Goal: Information Seeking & Learning: Learn about a topic

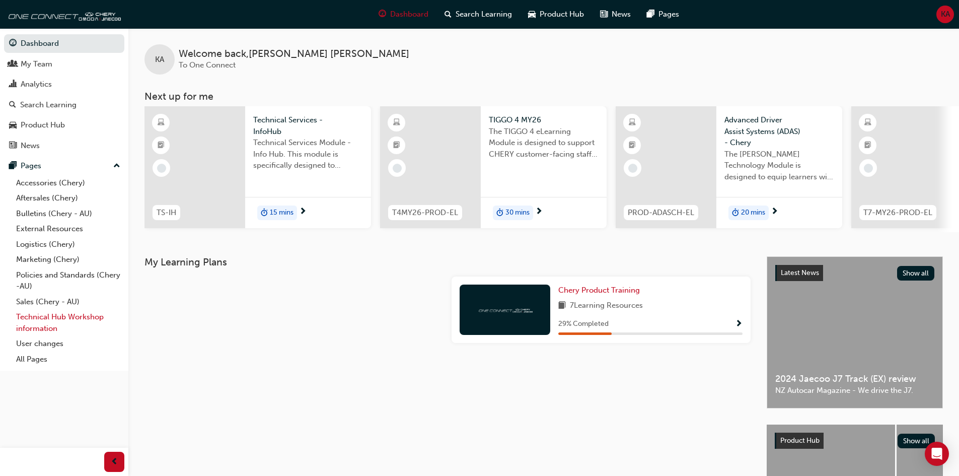
click at [42, 318] on link "Technical Hub Workshop information" at bounding box center [68, 322] width 112 height 27
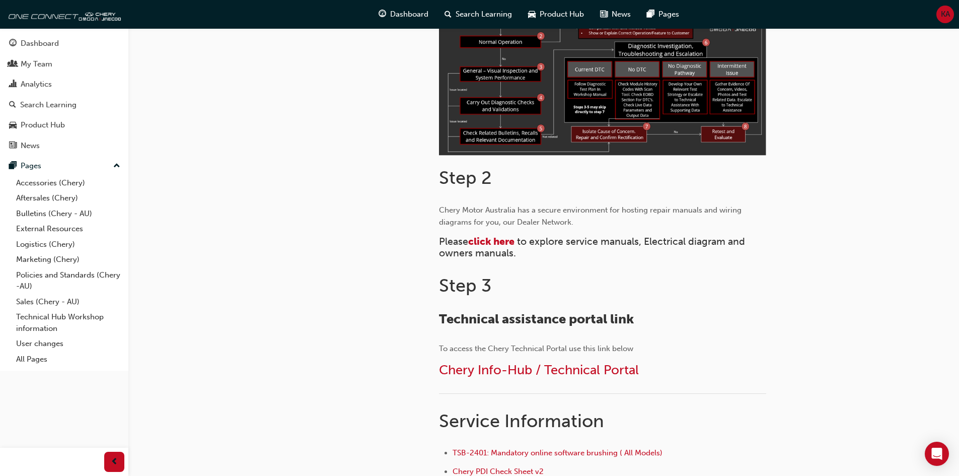
scroll to position [403, 0]
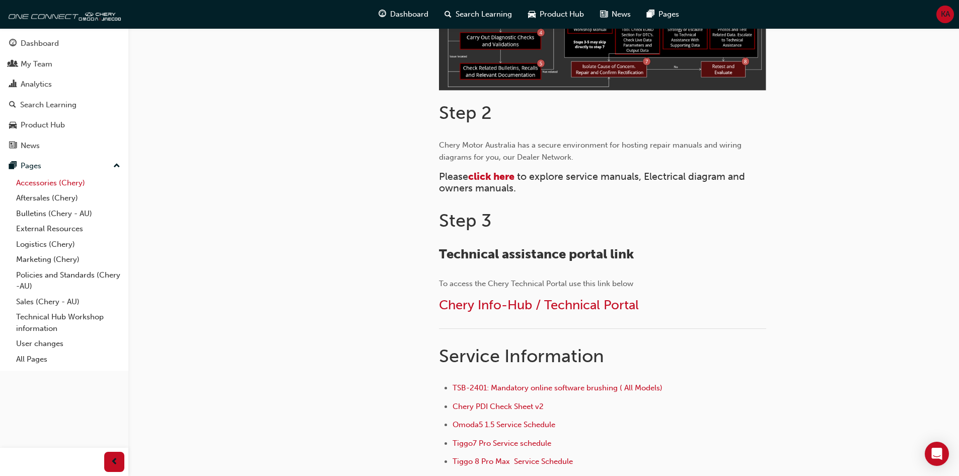
click at [59, 183] on link "Accessories (Chery)" at bounding box center [68, 183] width 112 height 16
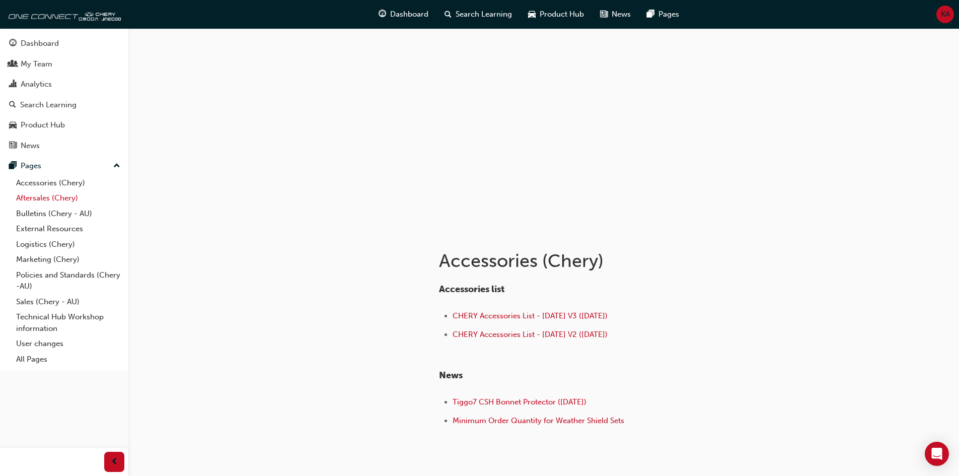
click at [60, 200] on link "Aftersales (Chery)" at bounding box center [68, 198] width 112 height 16
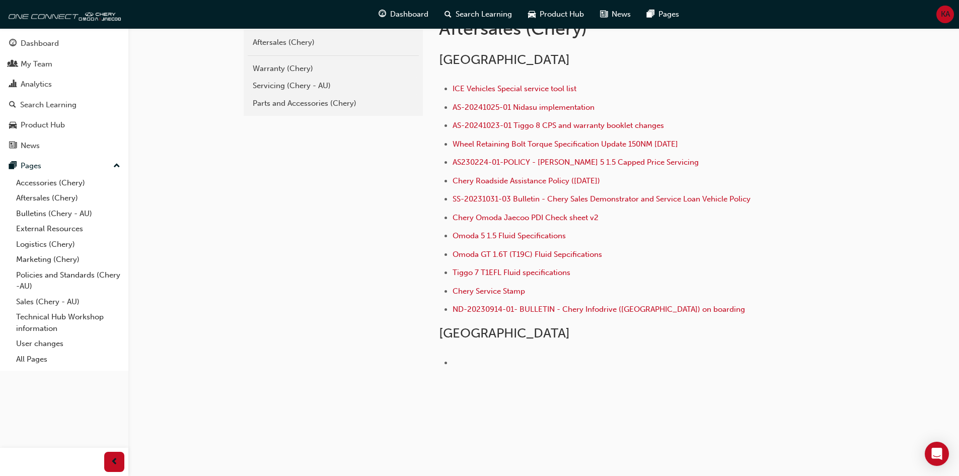
scroll to position [234, 0]
click at [45, 216] on link "Bulletins (Chery - AU)" at bounding box center [68, 214] width 112 height 16
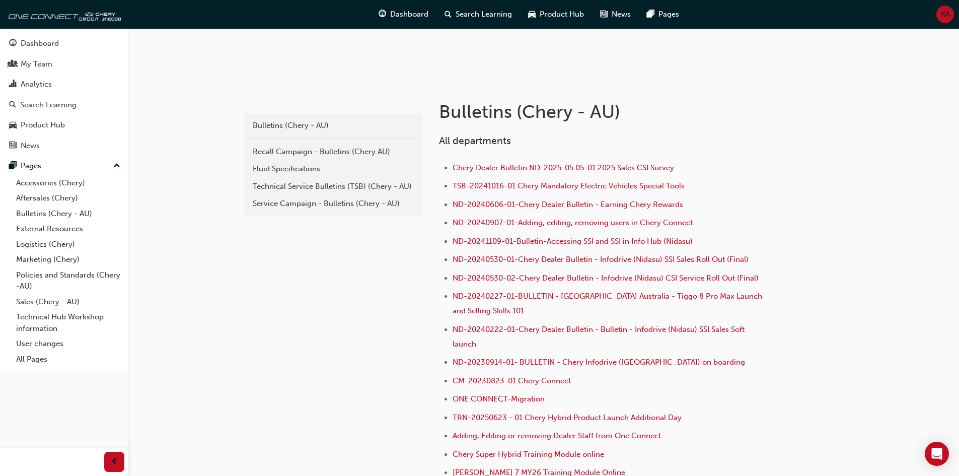
scroll to position [138, 0]
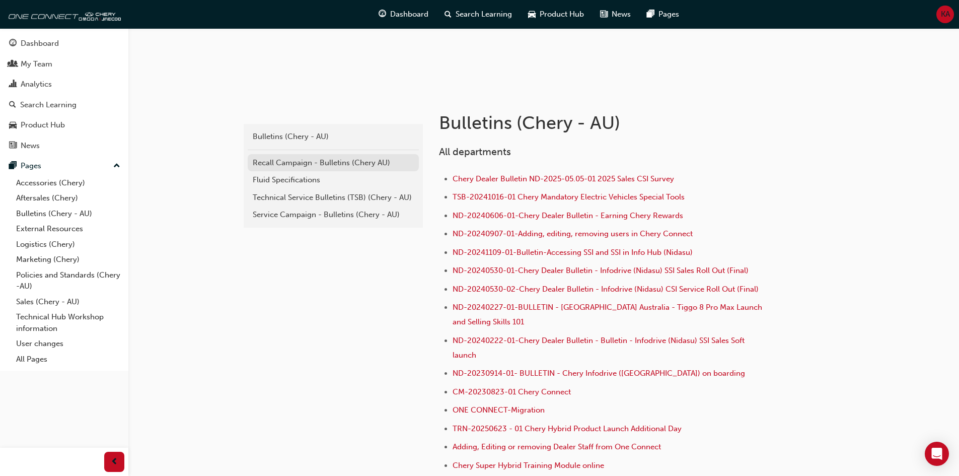
click at [301, 161] on div "Recall Campaign - Bulletins (Chery AU)" at bounding box center [333, 163] width 161 height 12
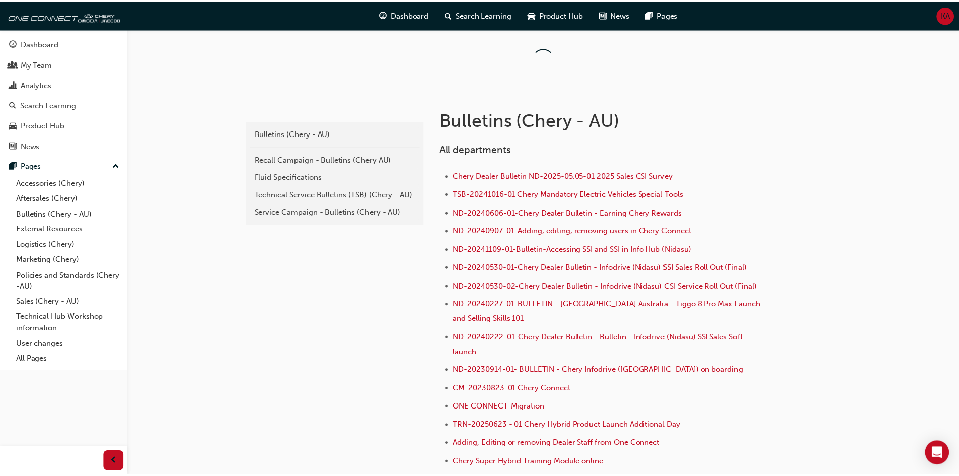
scroll to position [138, 0]
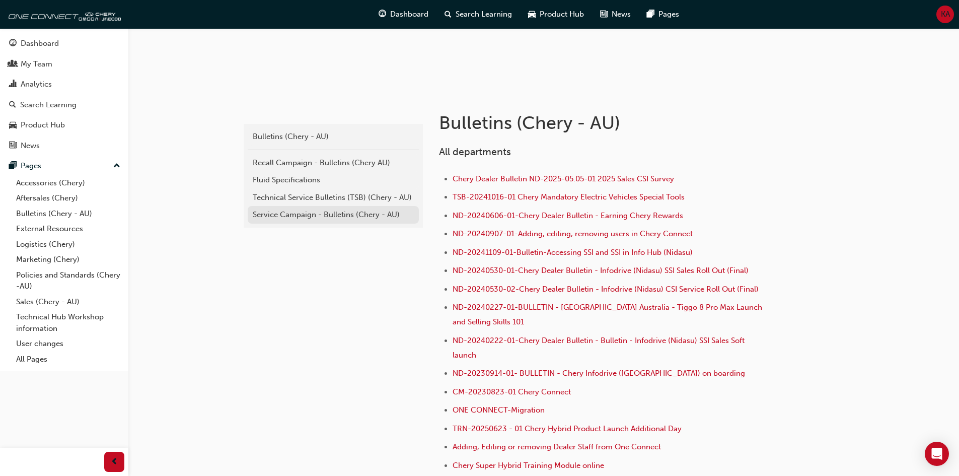
click at [297, 214] on div "Service Campaign - Bulletins (Chery - AU)" at bounding box center [333, 215] width 161 height 12
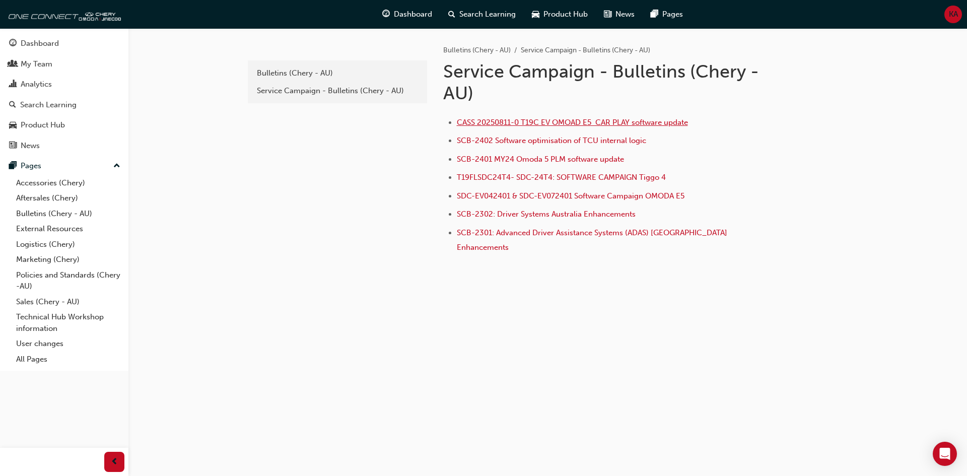
click at [545, 123] on span "CASS 20250811-0 T19C EV OMOAD E5 CAR PLAY software update" at bounding box center [572, 122] width 231 height 9
